Goal: Task Accomplishment & Management: Use online tool/utility

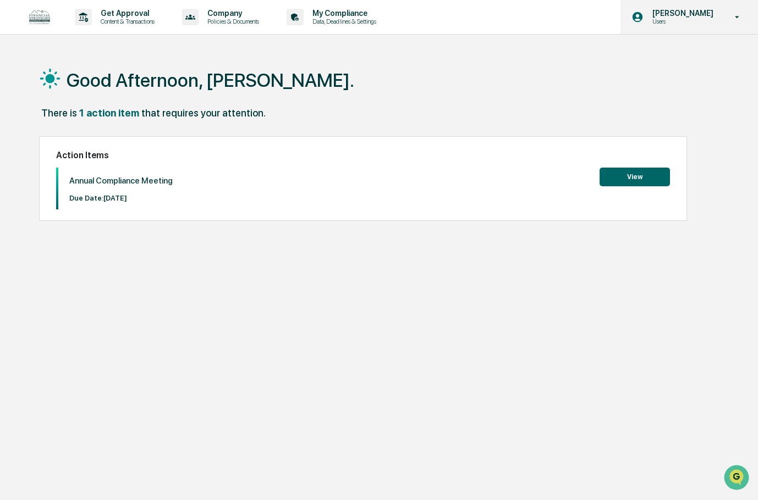
click at [738, 21] on icon at bounding box center [736, 17] width 19 height 10
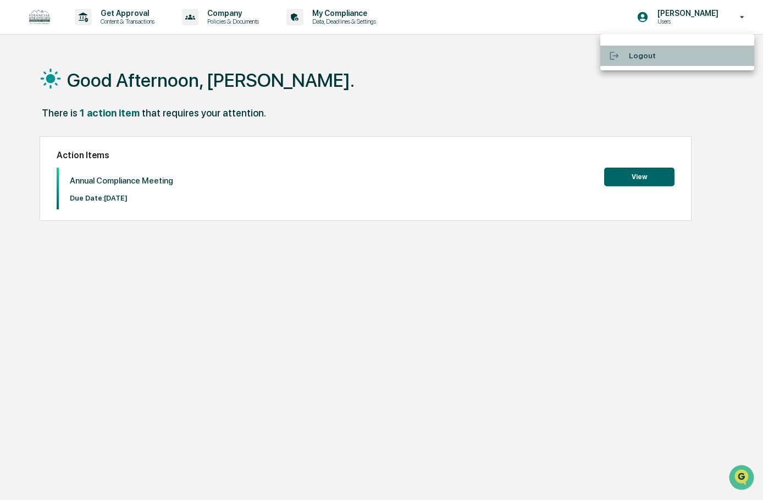
click at [639, 54] on li "Logout" at bounding box center [677, 56] width 154 height 20
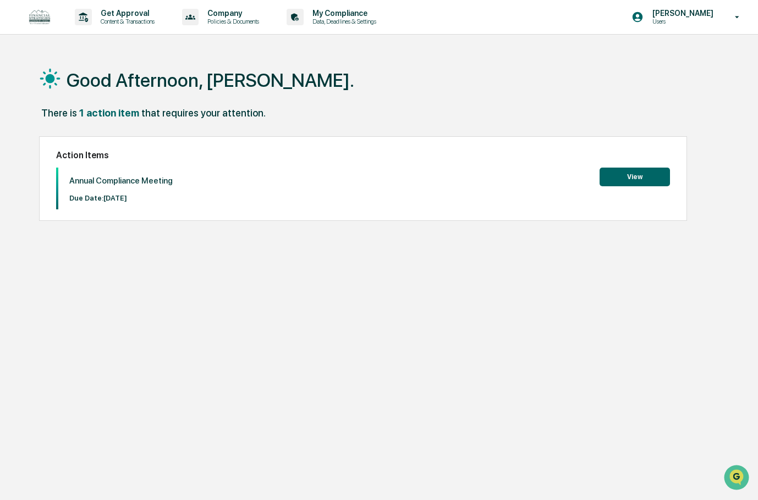
click at [626, 181] on button "View" at bounding box center [634, 177] width 70 height 19
